Goal: Information Seeking & Learning: Learn about a topic

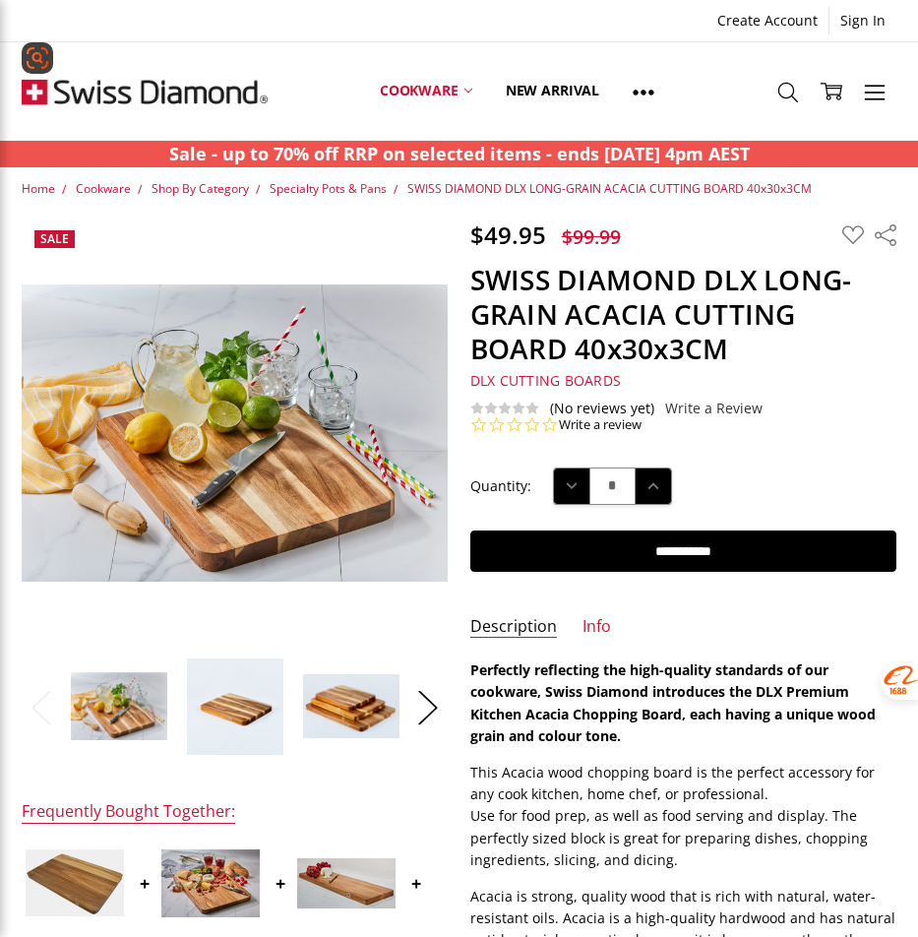
click at [114, 95] on img at bounding box center [145, 91] width 246 height 98
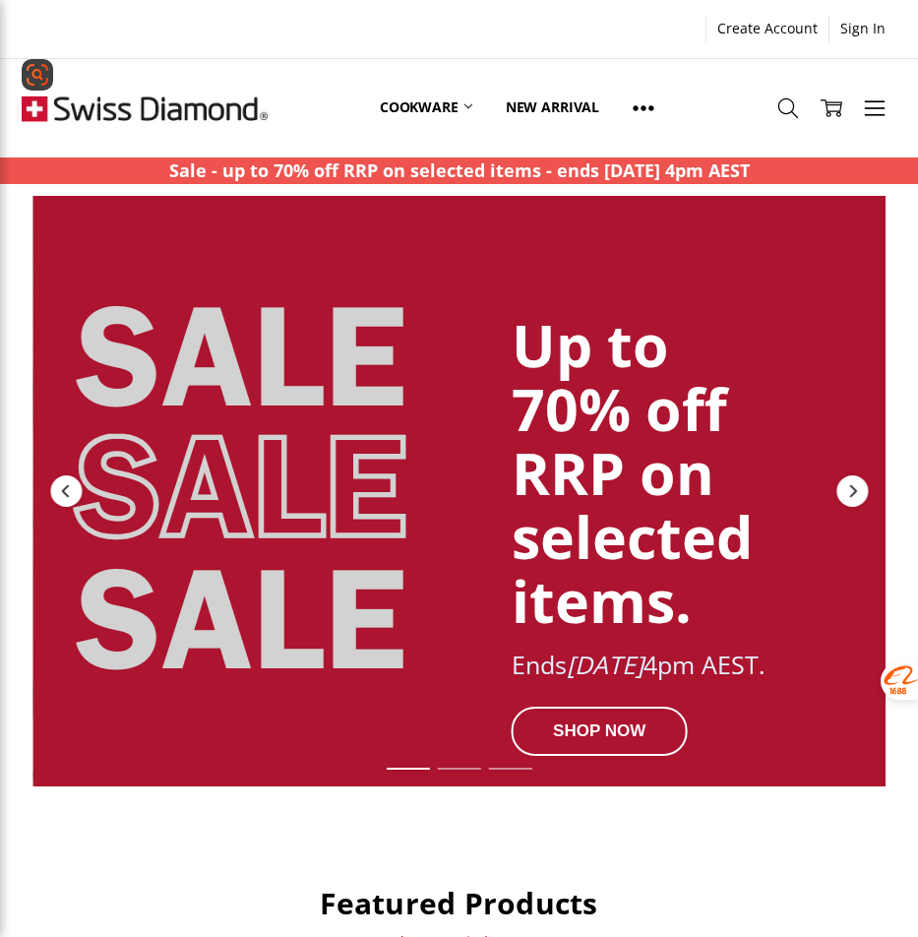
click at [217, 69] on img at bounding box center [145, 108] width 246 height 98
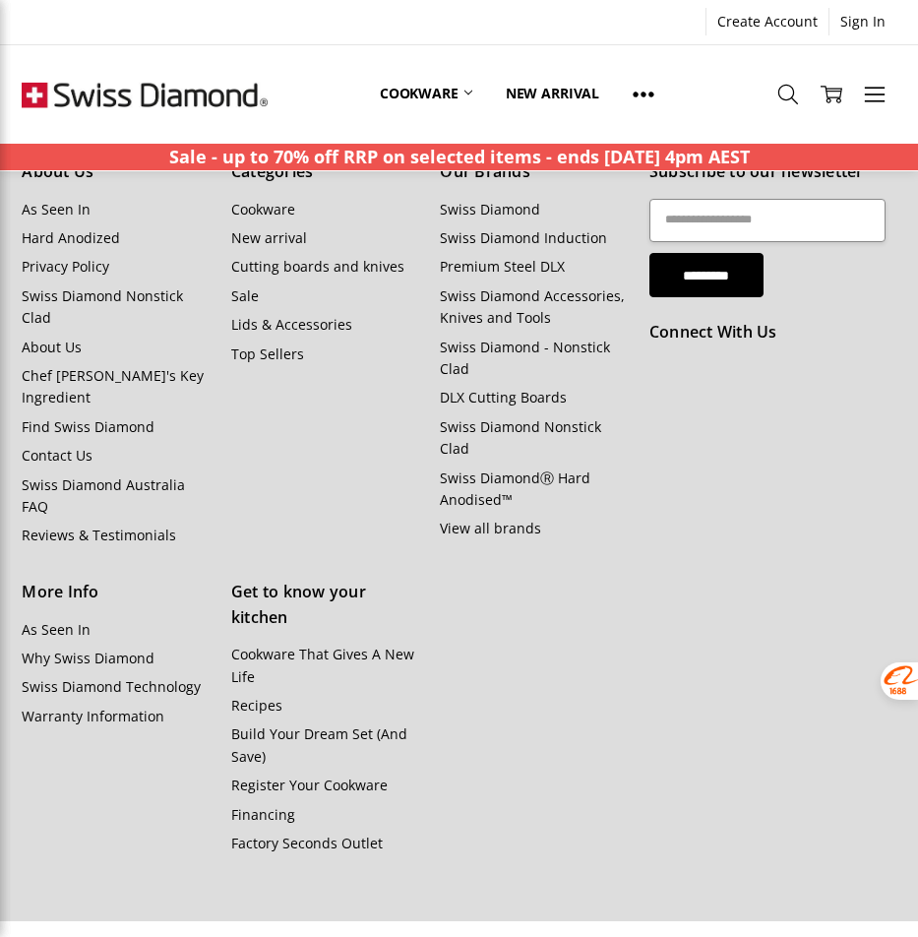
scroll to position [2188, 0]
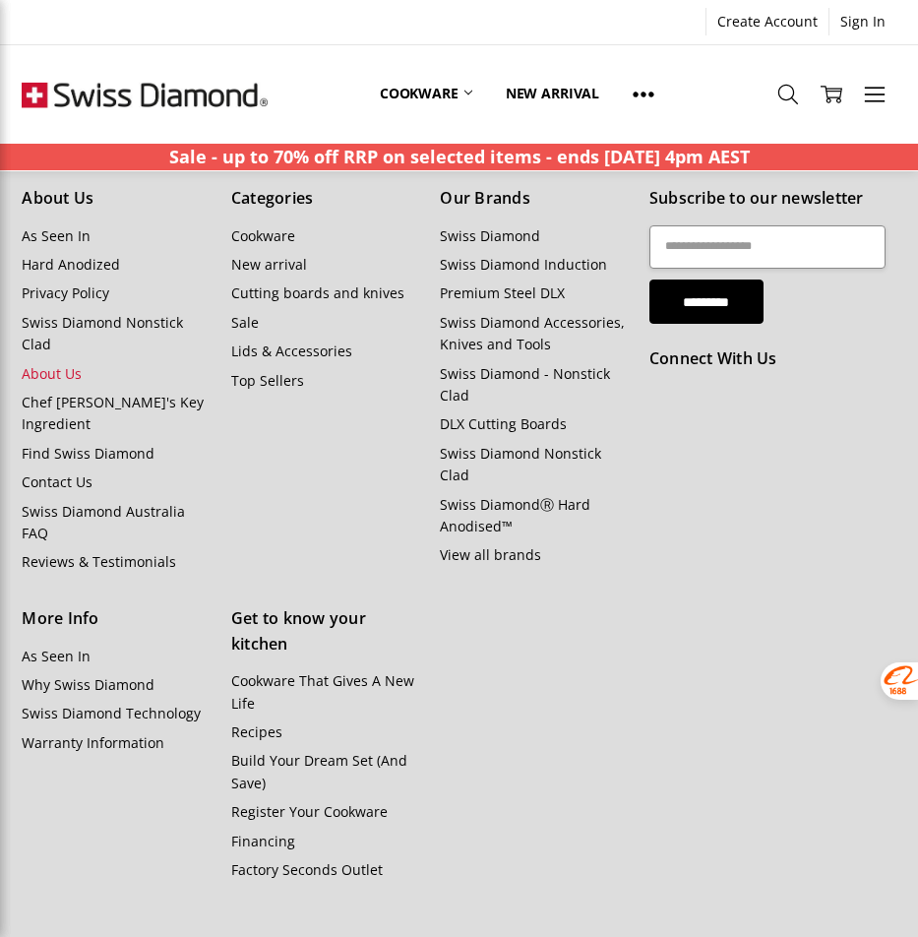
click at [70, 373] on link "About Us" at bounding box center [52, 373] width 60 height 19
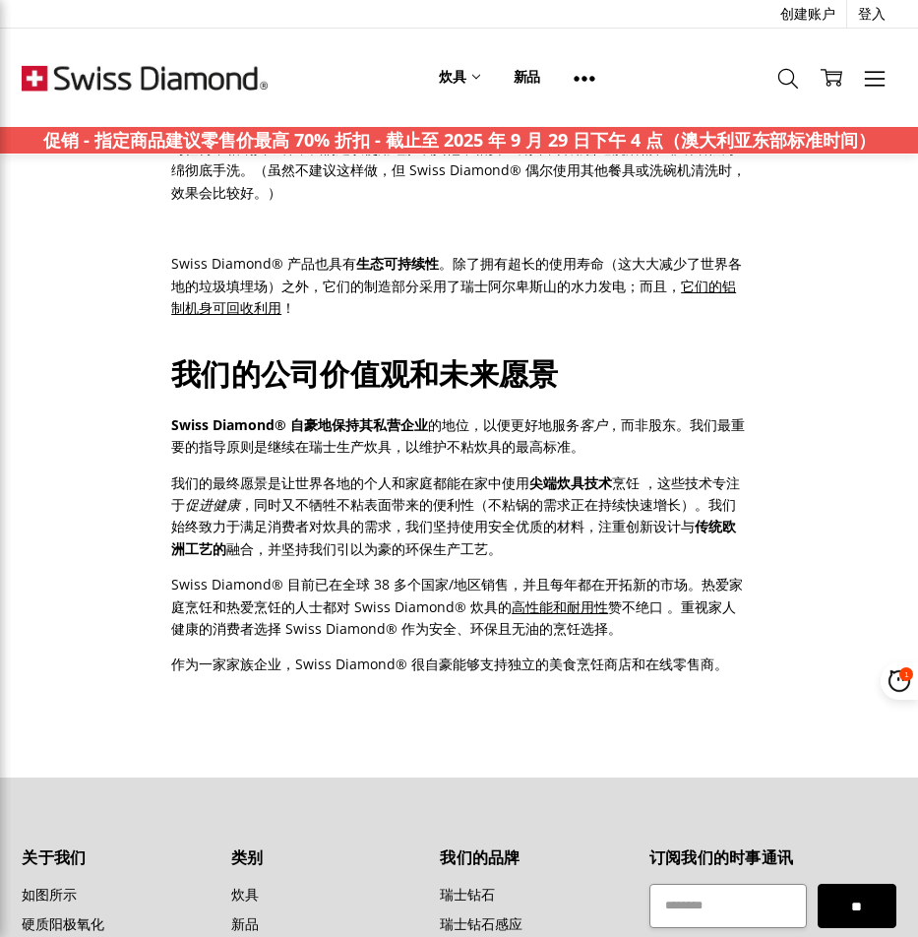
scroll to position [1181, 0]
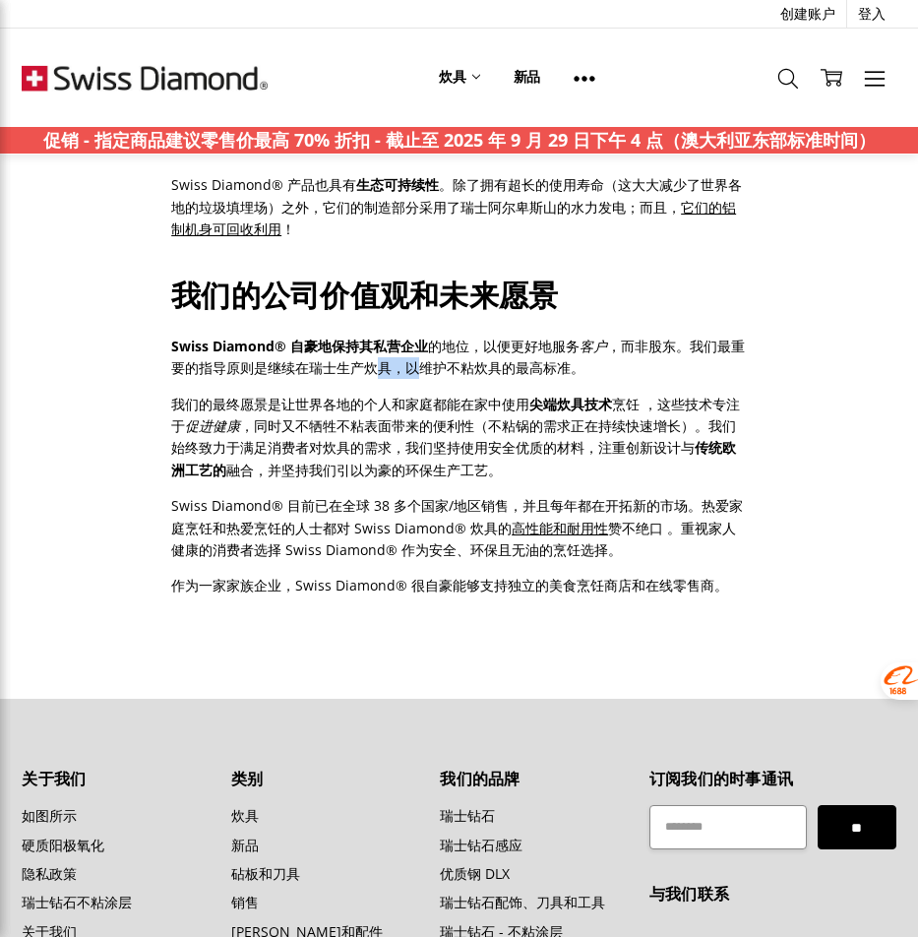
drag, startPoint x: 379, startPoint y: 343, endPoint x: 413, endPoint y: 343, distance: 34.4
click at [413, 343] on font "，而非股东。我们最重要的指导原则是继续在瑞士生产炊具，以维护不粘炊具的最高标准。" at bounding box center [458, 357] width 574 height 40
drag, startPoint x: 396, startPoint y: 344, endPoint x: 380, endPoint y: 347, distance: 16.0
click at [393, 344] on font "，而非股东。我们最重要的指导原则是继续在瑞士生产炊具，以维护不粘炊具的最高标准。" at bounding box center [458, 357] width 574 height 40
drag, startPoint x: 325, startPoint y: 347, endPoint x: 398, endPoint y: 349, distance: 72.8
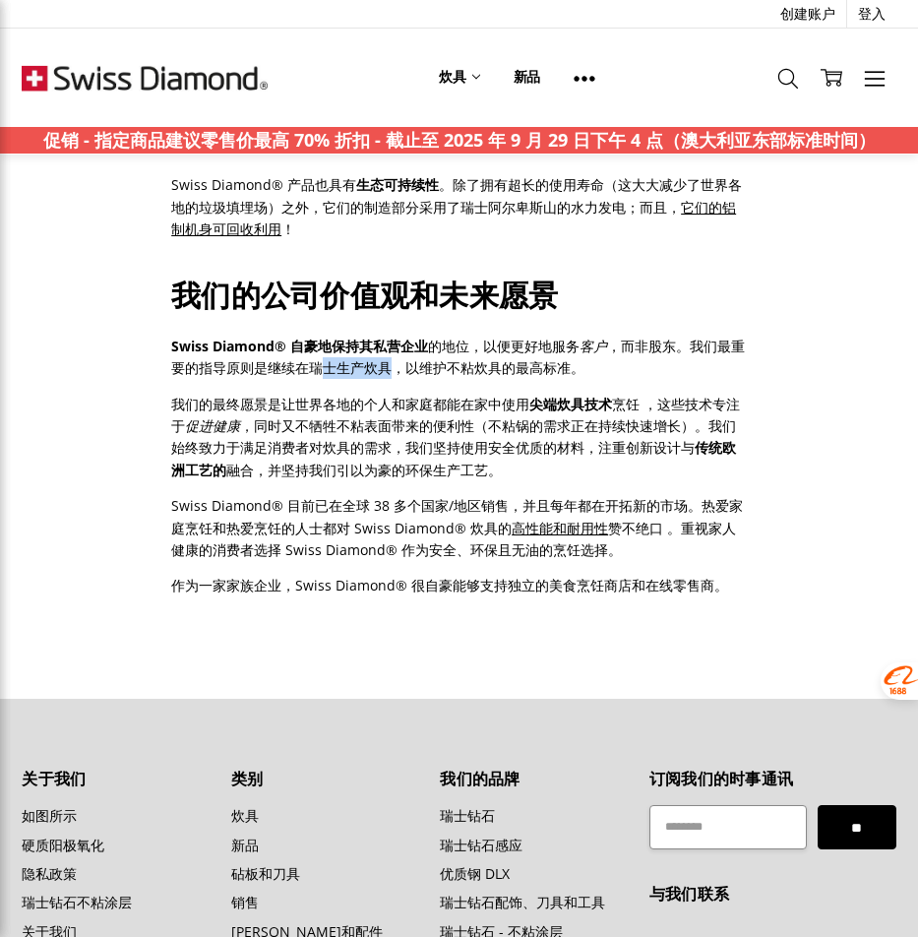
click at [398, 349] on font "，而非股东。我们最重要的指导原则是继续在瑞士生产炊具，以维护不粘炊具的最高标准。" at bounding box center [458, 357] width 574 height 40
drag, startPoint x: 313, startPoint y: 345, endPoint x: 409, endPoint y: 348, distance: 96.5
click at [409, 348] on font "，而非股东。我们最重要的指导原则是继续在瑞士生产炊具，以维护不粘炊具的最高标准。" at bounding box center [458, 357] width 574 height 40
copy font "在瑞士生产炊具"
